Goal: Task Accomplishment & Management: Use online tool/utility

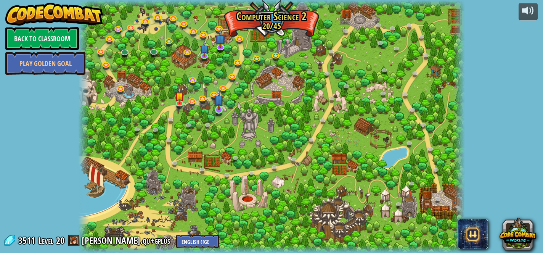
click at [218, 109] on img at bounding box center [218, 99] width 9 height 21
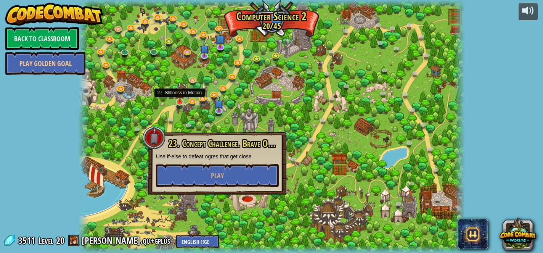
click at [180, 100] on img at bounding box center [179, 91] width 9 height 21
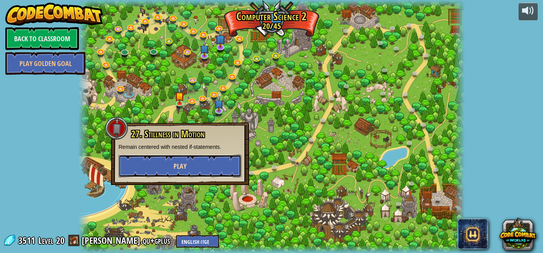
click at [180, 164] on span "Play" at bounding box center [180, 166] width 13 height 10
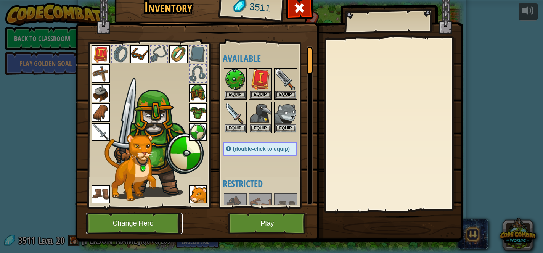
click at [125, 221] on button "Change Hero" at bounding box center [134, 223] width 97 height 21
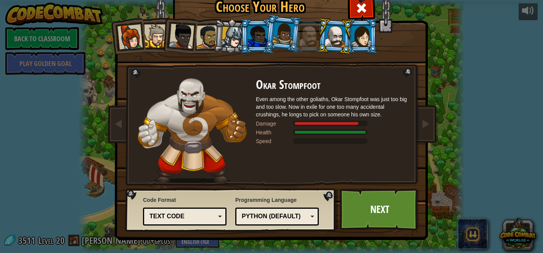
click at [232, 36] on div at bounding box center [233, 38] width 22 height 22
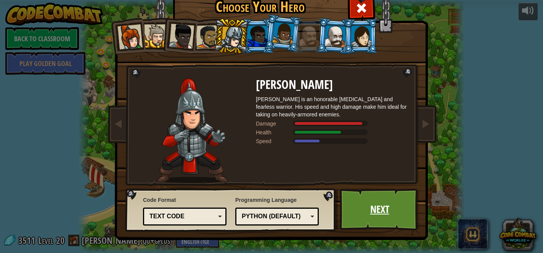
click at [363, 207] on link "Next" at bounding box center [380, 210] width 80 height 42
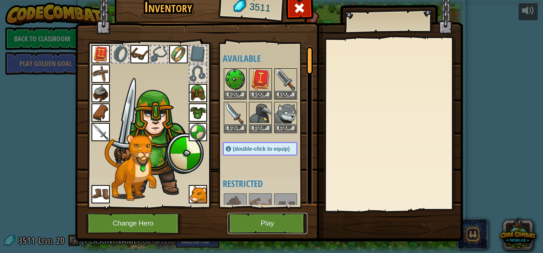
click at [252, 224] on button "Play" at bounding box center [268, 223] width 80 height 21
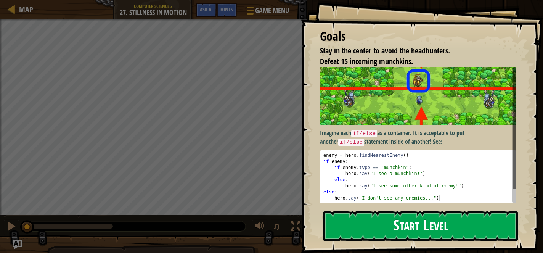
click at [382, 225] on button "Start Level" at bounding box center [421, 226] width 195 height 30
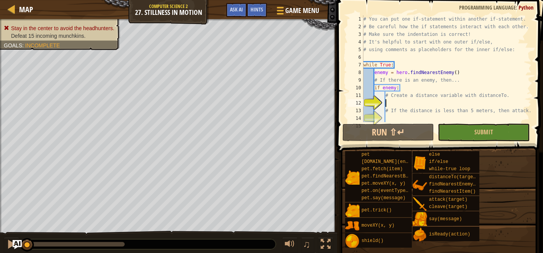
scroll to position [31, 0]
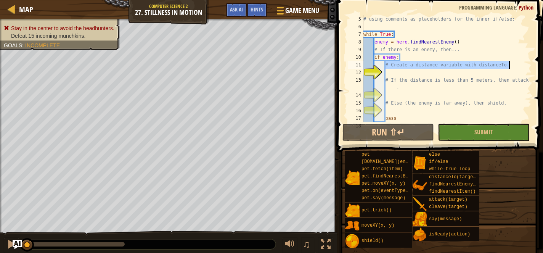
drag, startPoint x: 386, startPoint y: 67, endPoint x: 508, endPoint y: 68, distance: 121.4
click at [508, 68] on div "# using comments as placeholders for the inner if/else: while True : enemy = he…" at bounding box center [447, 76] width 170 height 122
type textarea "."
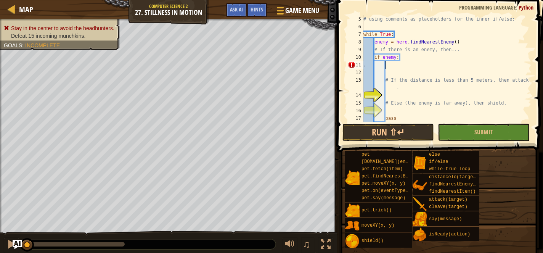
click at [390, 65] on div "# using comments as placeholders for the inner if/else: while True : enemy = he…" at bounding box center [447, 76] width 170 height 122
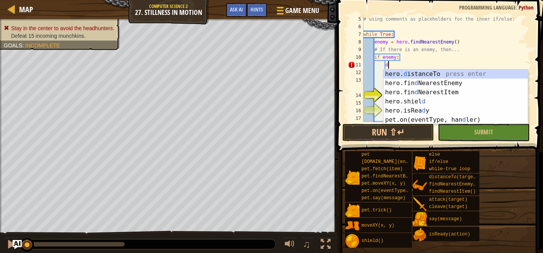
scroll to position [3, 2]
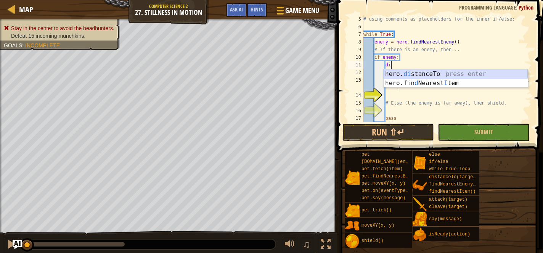
click at [412, 73] on div "hero. di stanceTo press enter hero.fin d Nearest I tem press enter" at bounding box center [456, 87] width 144 height 37
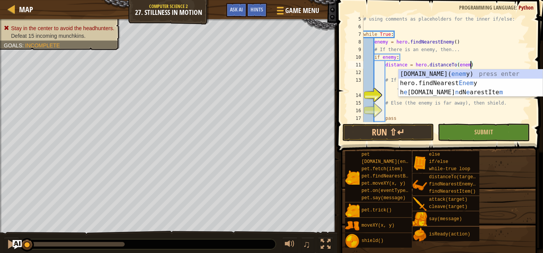
type textarea "distance = hero.distanceTo(enemy)"
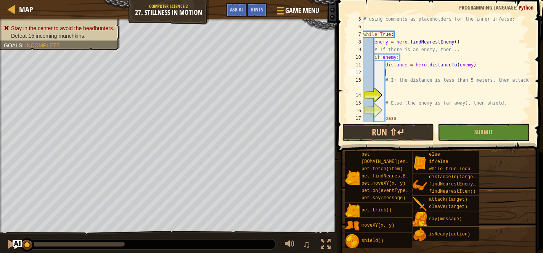
click at [387, 74] on div "# using comments as placeholders for the inner if/else: while True : enemy = he…" at bounding box center [447, 76] width 170 height 122
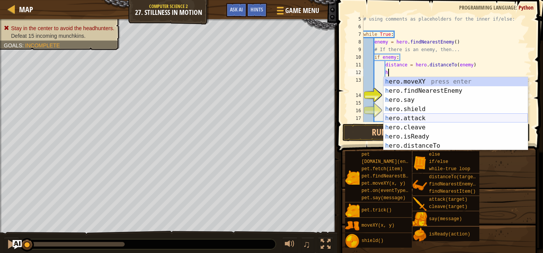
click at [394, 116] on div "h ero.moveXY press enter h ero.findNearestEnemy press enter h ero.say press ent…" at bounding box center [456, 123] width 144 height 92
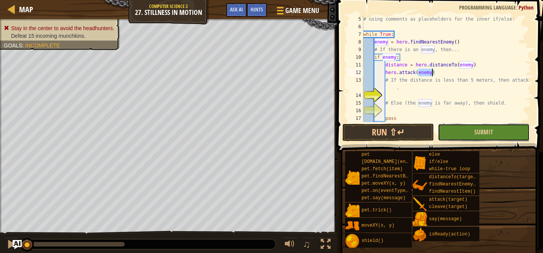
click at [464, 131] on button "Submit" at bounding box center [484, 133] width 92 height 18
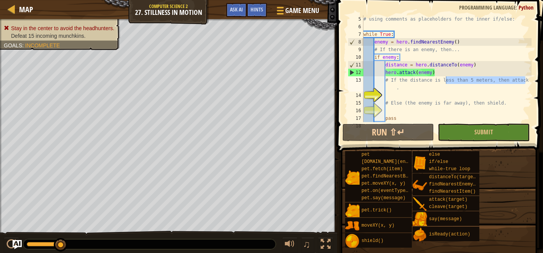
drag, startPoint x: 528, startPoint y: 80, endPoint x: 447, endPoint y: 76, distance: 81.0
click at [447, 77] on div "hero.attack(enemy) 5 6 7 8 9 10 11 12 13 14 15 16 17 18 # using comments as pla…" at bounding box center [439, 68] width 185 height 107
type textarea "# If the distance is less than 5 meters, then attack."
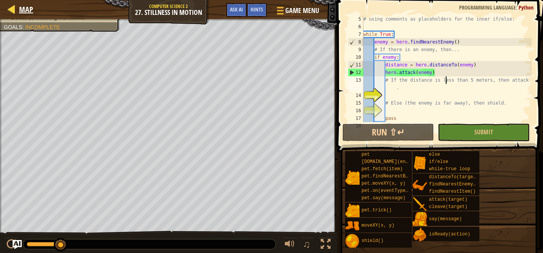
click at [19, 4] on div "Map" at bounding box center [24, 9] width 18 height 19
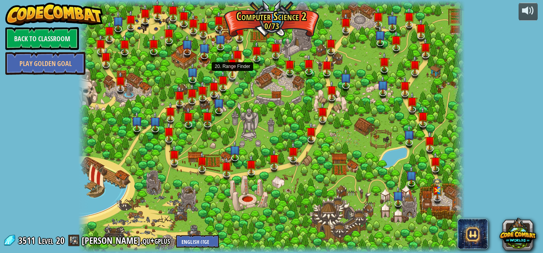
click at [231, 74] on img at bounding box center [232, 64] width 11 height 24
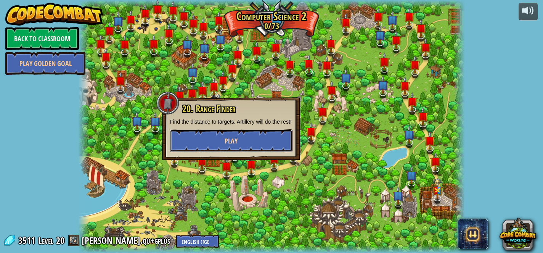
click at [211, 152] on button "Play" at bounding box center [231, 140] width 123 height 23
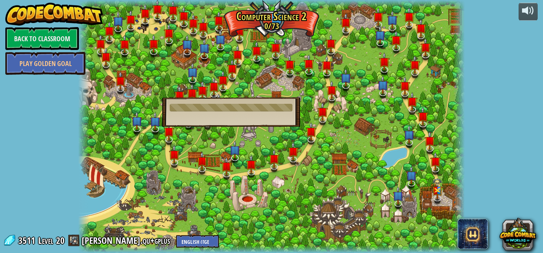
click at [210, 106] on div at bounding box center [231, 108] width 123 height 8
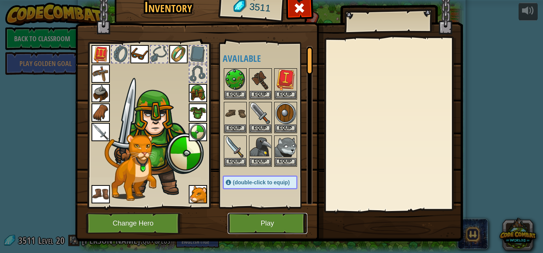
click at [263, 220] on button "Play" at bounding box center [268, 223] width 80 height 21
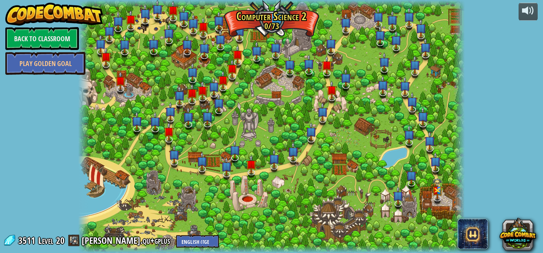
click at [339, 163] on div at bounding box center [271, 126] width 387 height 253
click at [253, 170] on img at bounding box center [251, 160] width 11 height 24
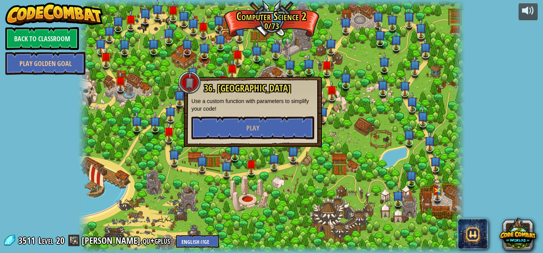
click at [271, 202] on div at bounding box center [271, 126] width 387 height 253
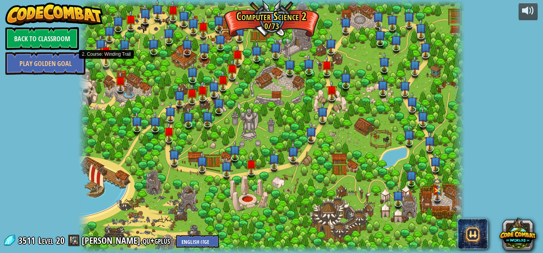
click at [108, 63] on img at bounding box center [106, 52] width 11 height 24
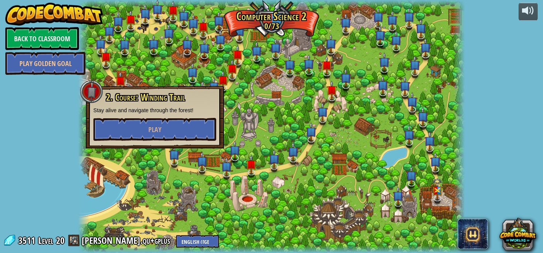
click at [63, 126] on div "powered by Back to Classroom Play Golden Goal 8. Picnic Buster Protect the picn…" at bounding box center [271, 126] width 543 height 253
click at [41, 42] on link "Back to Classroom" at bounding box center [42, 38] width 74 height 23
